Goal: Task Accomplishment & Management: Complete application form

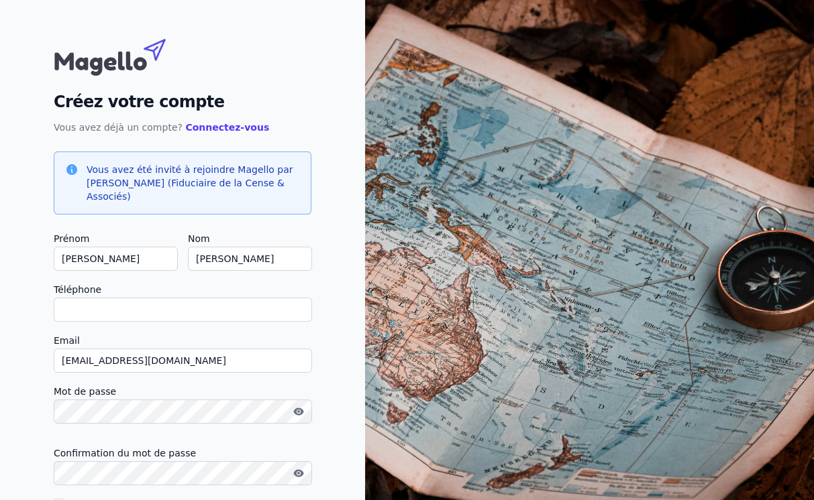
click at [72, 303] on input "Téléphone" at bounding box center [183, 310] width 258 height 24
type input "0477/53.42.05"
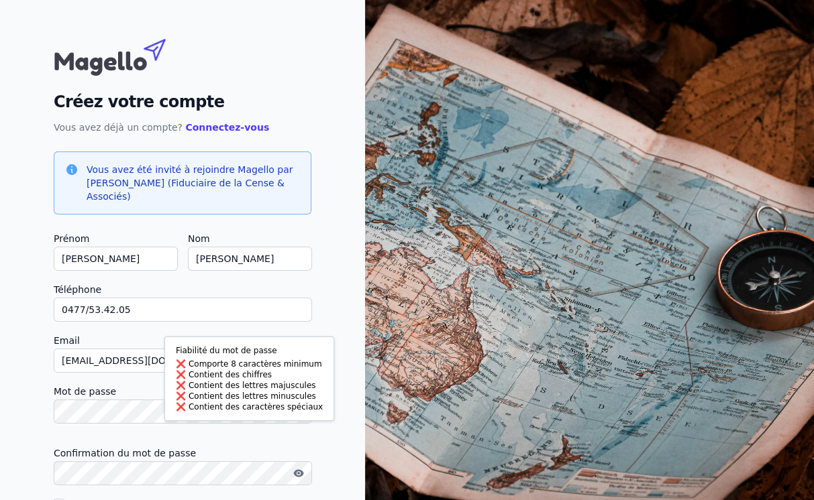
click at [131, 364] on input "[EMAIL_ADDRESS][DOMAIN_NAME]" at bounding box center [183, 361] width 258 height 24
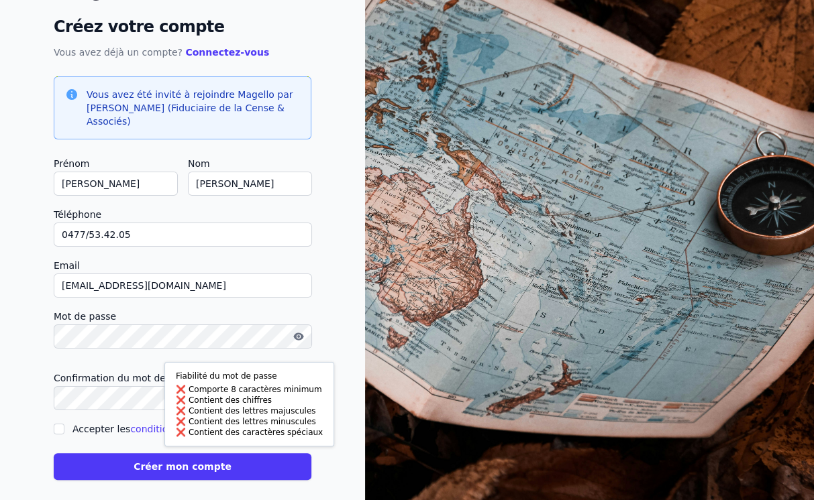
scroll to position [87, 0]
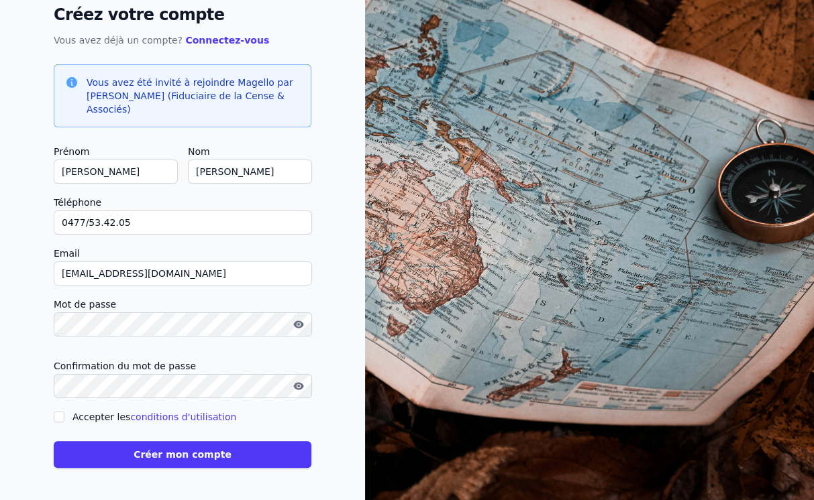
click at [61, 416] on input "Accepter les conditions d'utilisation" at bounding box center [59, 417] width 11 height 11
checkbox input "true"
click at [176, 455] on button "Créer mon compte" at bounding box center [183, 454] width 258 height 27
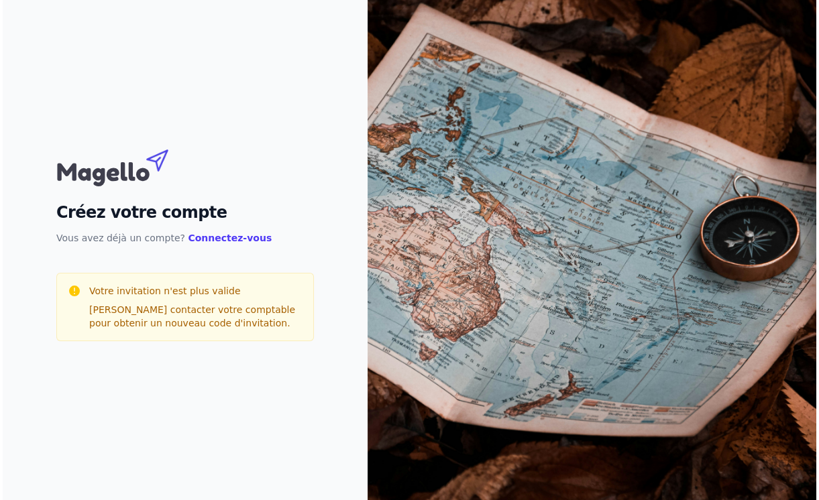
scroll to position [0, 0]
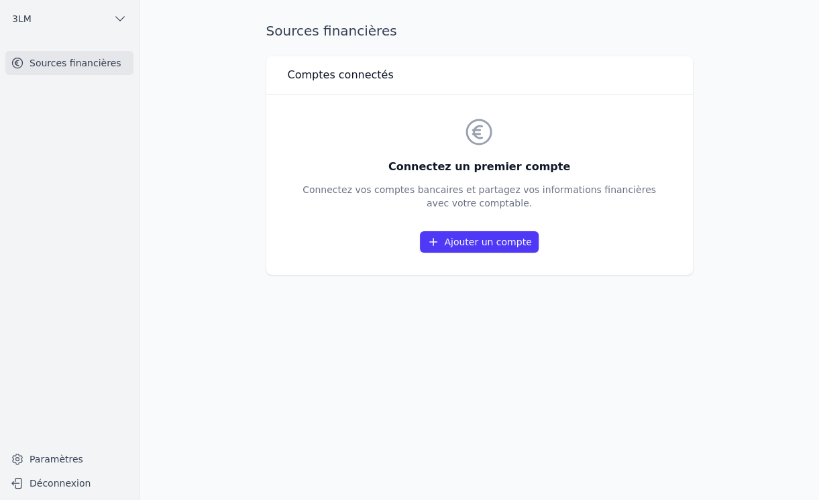
click at [494, 239] on link "Ajouter un compte" at bounding box center [479, 241] width 118 height 21
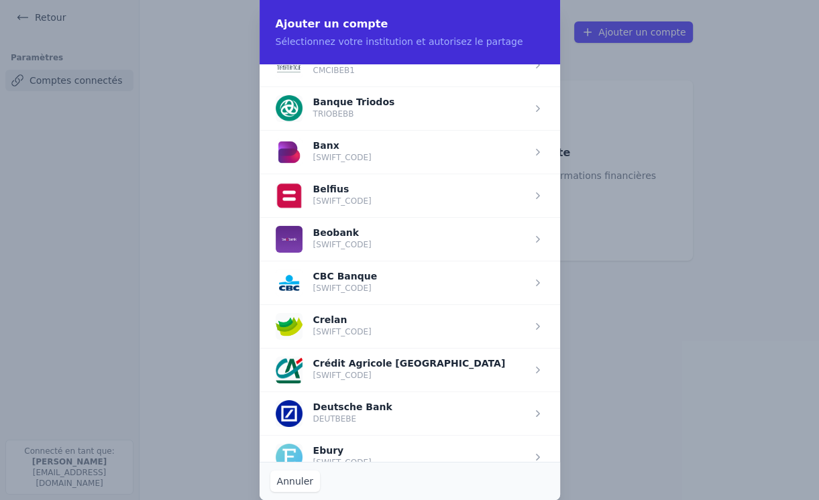
scroll to position [429, 0]
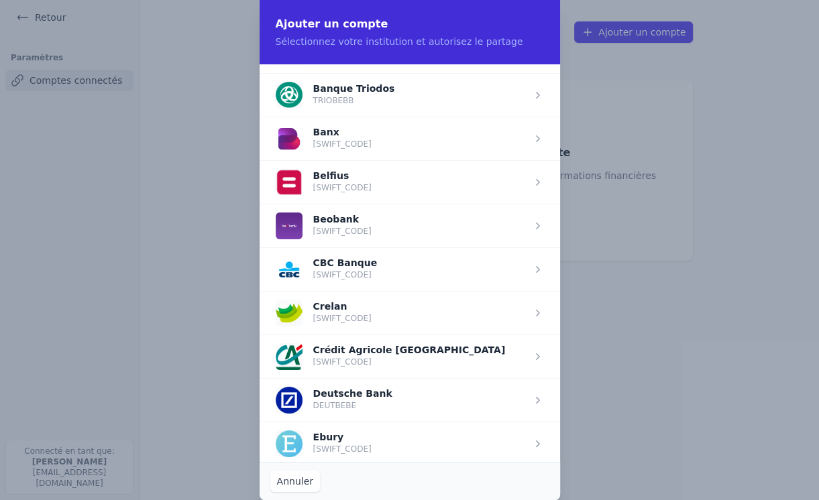
click at [319, 302] on span "button" at bounding box center [410, 313] width 300 height 44
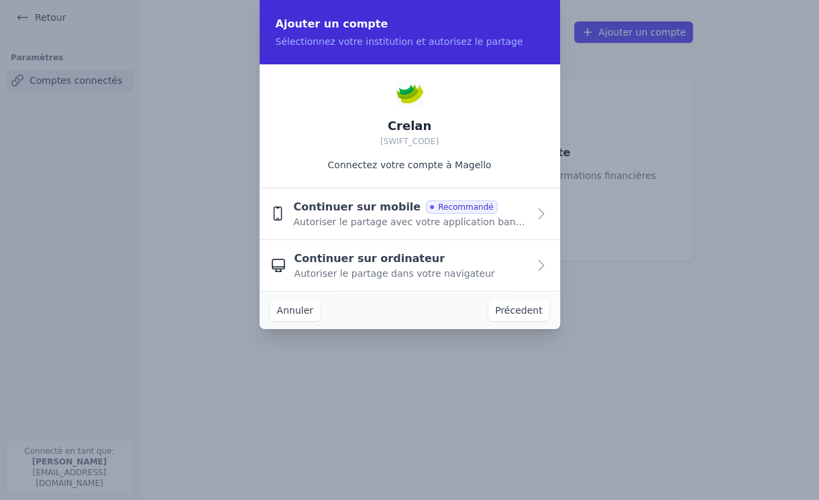
scroll to position [0, 0]
click at [536, 212] on icon "button" at bounding box center [541, 214] width 16 height 16
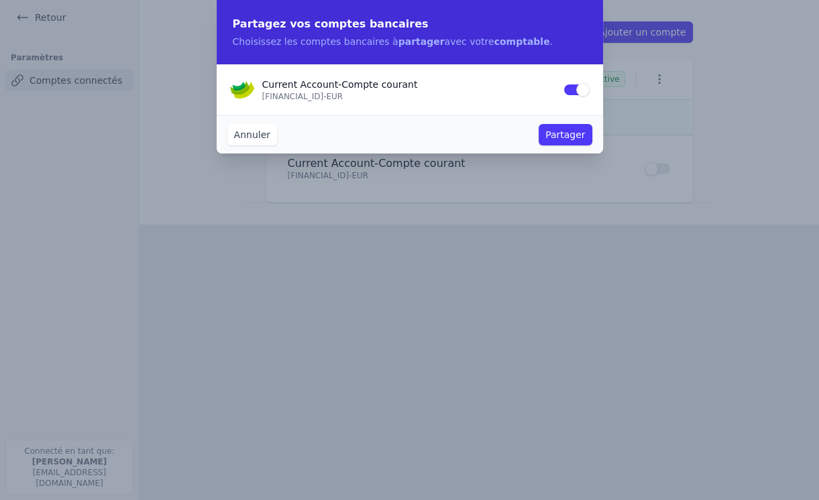
click at [552, 135] on button "Partager" at bounding box center [565, 134] width 53 height 21
